Goal: Navigation & Orientation: Find specific page/section

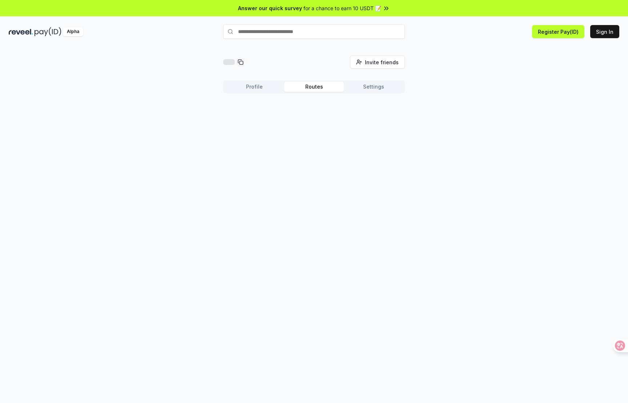
click at [320, 85] on button "Routes" at bounding box center [314, 87] width 60 height 10
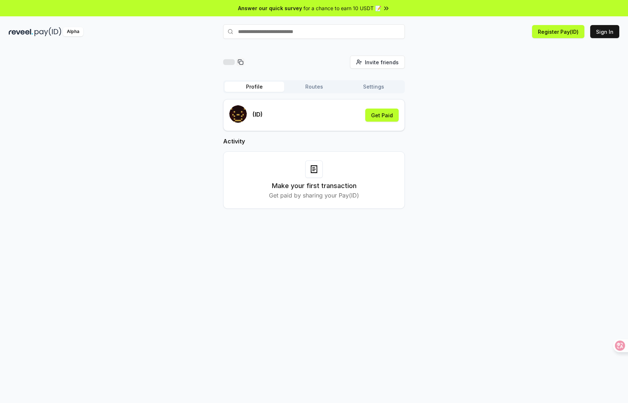
click at [258, 90] on button "Profile" at bounding box center [255, 87] width 60 height 10
click at [364, 88] on button "Settings" at bounding box center [374, 87] width 60 height 10
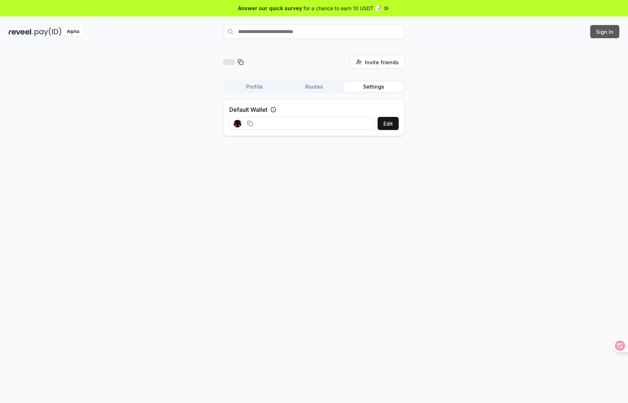
click at [597, 31] on button "Sign In" at bounding box center [604, 31] width 29 height 13
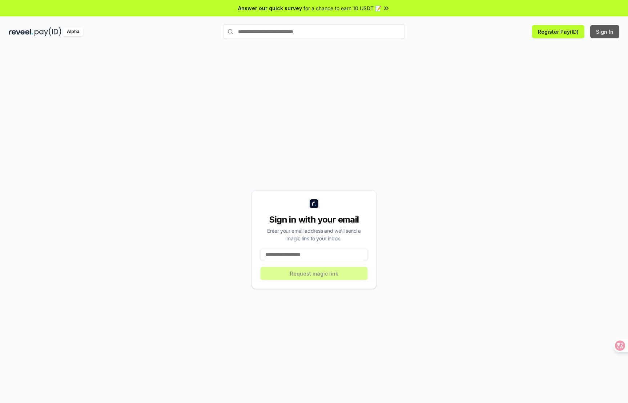
click at [607, 30] on button "Sign In" at bounding box center [604, 31] width 29 height 13
